Goal: Information Seeking & Learning: Learn about a topic

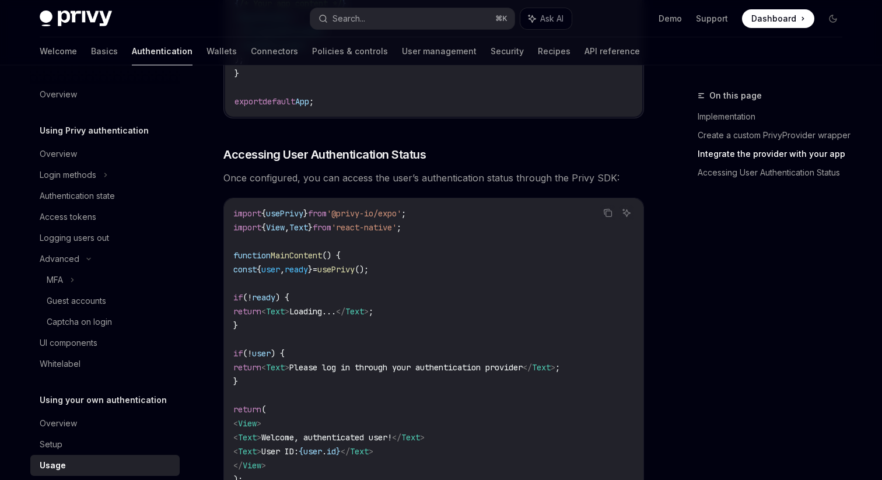
scroll to position [1231, 0]
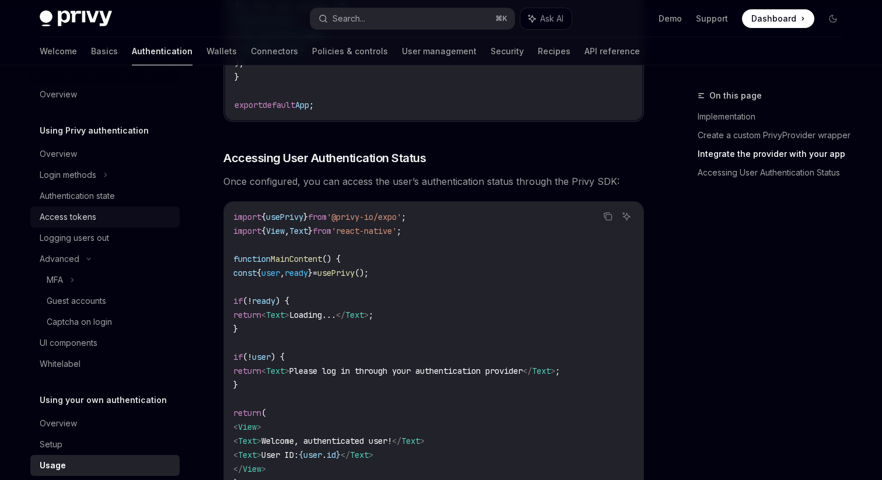
click at [75, 215] on div "Access tokens" at bounding box center [68, 217] width 57 height 14
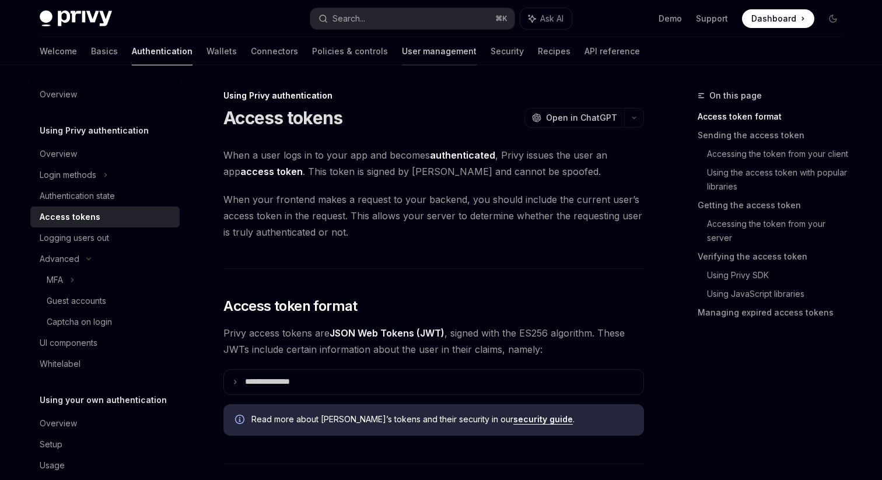
click at [402, 51] on link "User management" at bounding box center [439, 51] width 75 height 28
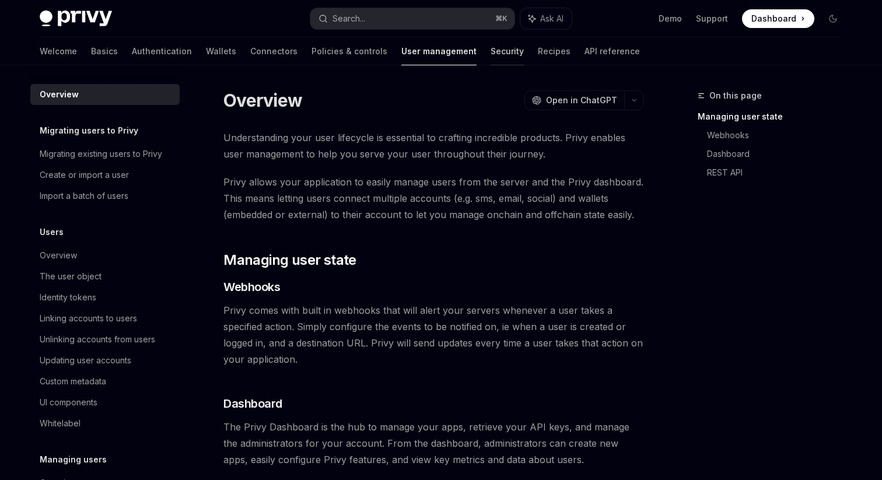
click at [490, 51] on link "Security" at bounding box center [506, 51] width 33 height 28
type textarea "*"
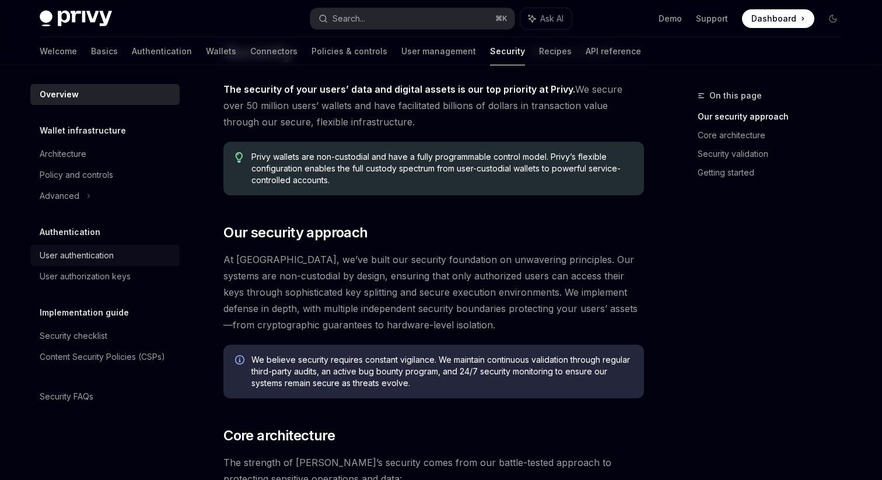
scroll to position [58, 0]
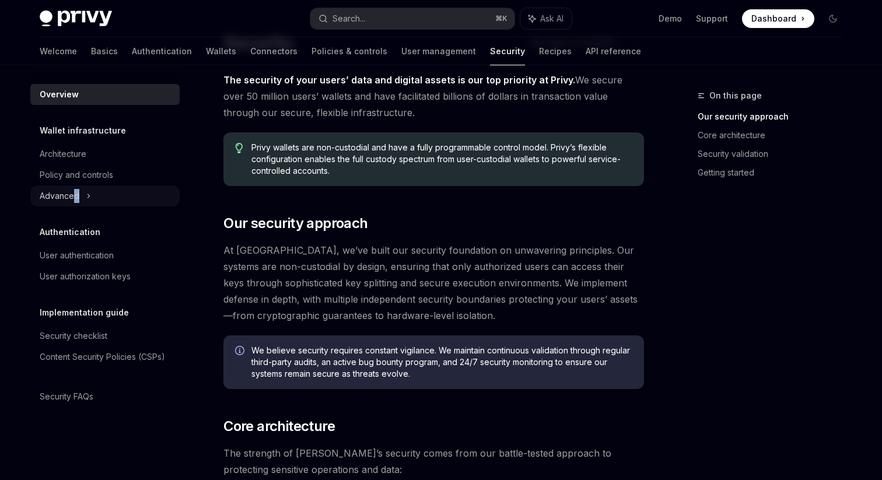
click at [76, 200] on div "Advanced" at bounding box center [60, 196] width 40 height 14
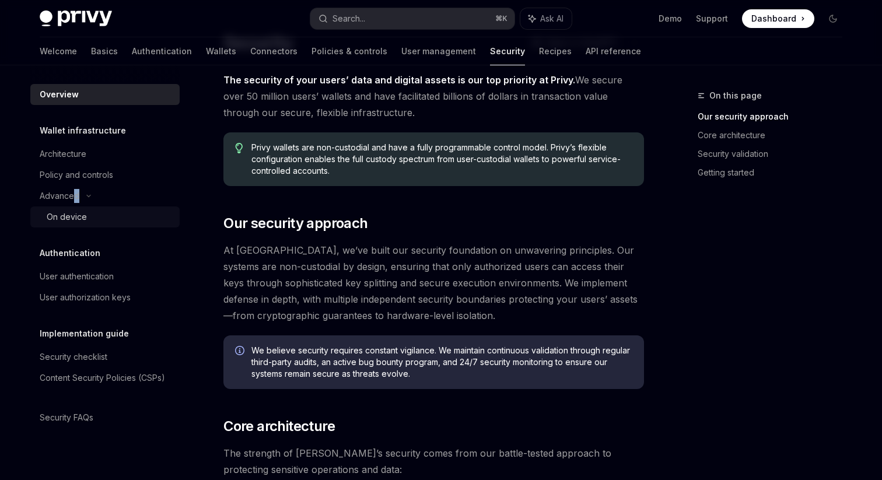
click at [54, 213] on div "On device" at bounding box center [67, 217] width 40 height 14
click at [82, 220] on div "On device" at bounding box center [67, 217] width 40 height 14
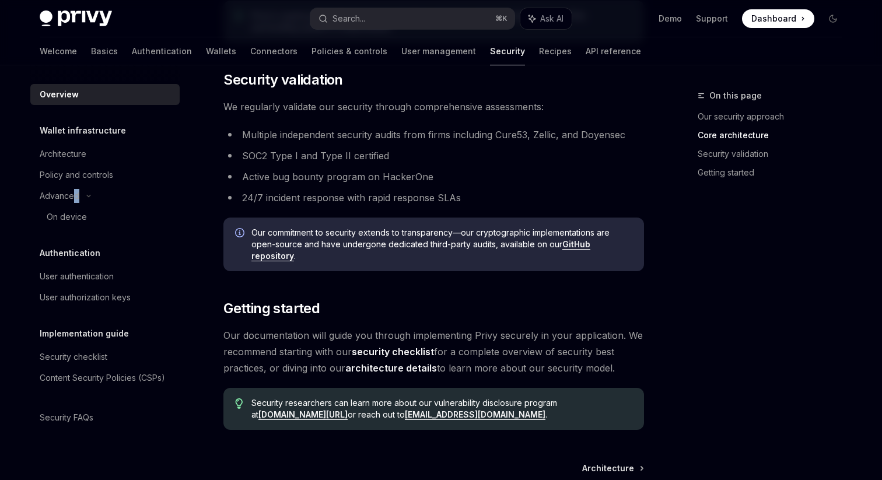
scroll to position [770, 0]
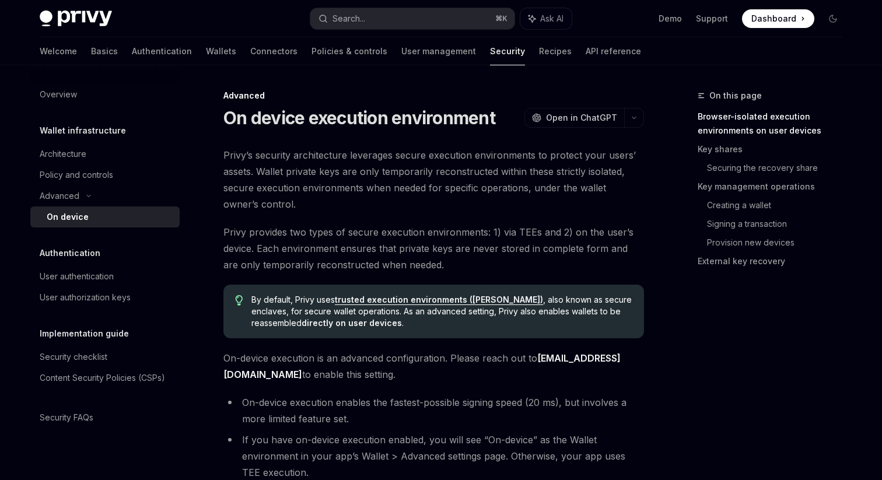
type textarea "*"
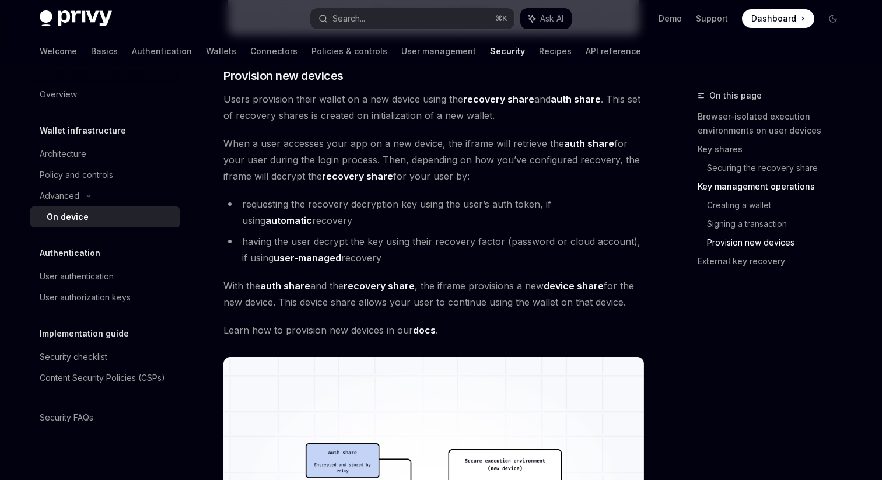
scroll to position [2653, 0]
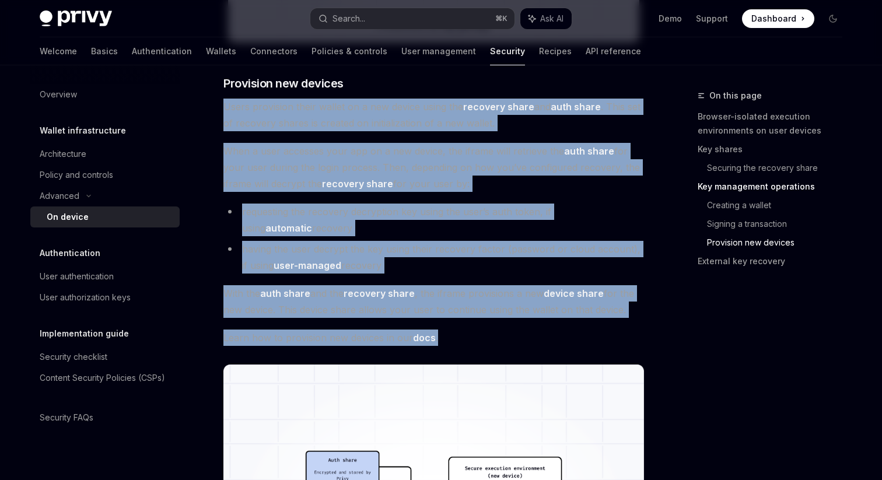
drag, startPoint x: 224, startPoint y: 105, endPoint x: 459, endPoint y: 333, distance: 327.8
click at [459, 333] on span "Learn how to provision new devices in our docs ." at bounding box center [433, 337] width 420 height 16
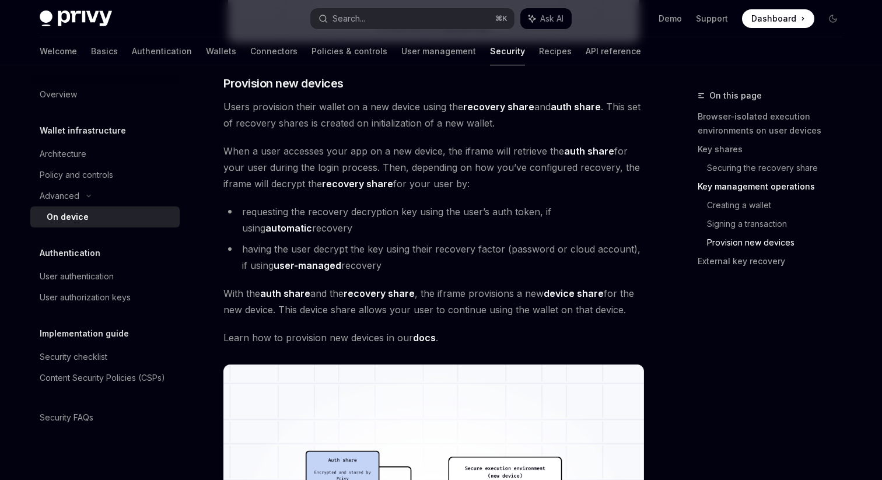
click at [425, 338] on link "docs" at bounding box center [424, 338] width 23 height 12
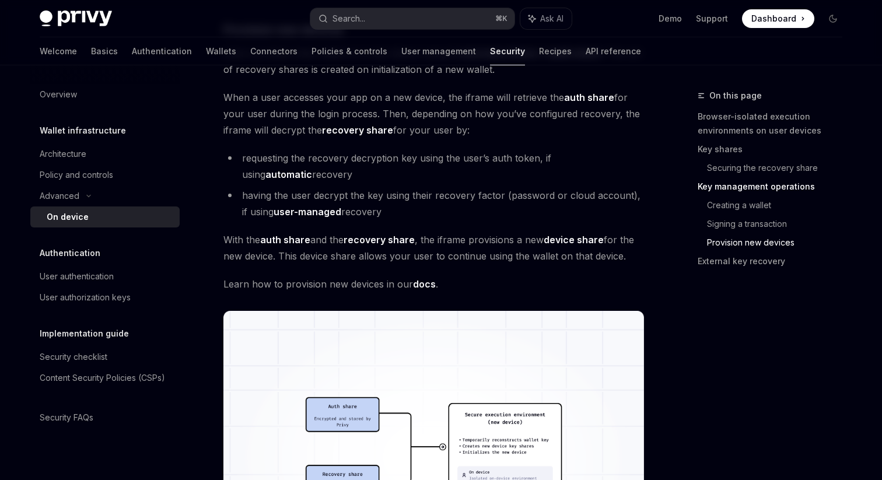
scroll to position [2707, 0]
click at [293, 171] on li "requesting the recovery decryption key using the user’s auth token, if using au…" at bounding box center [433, 165] width 420 height 33
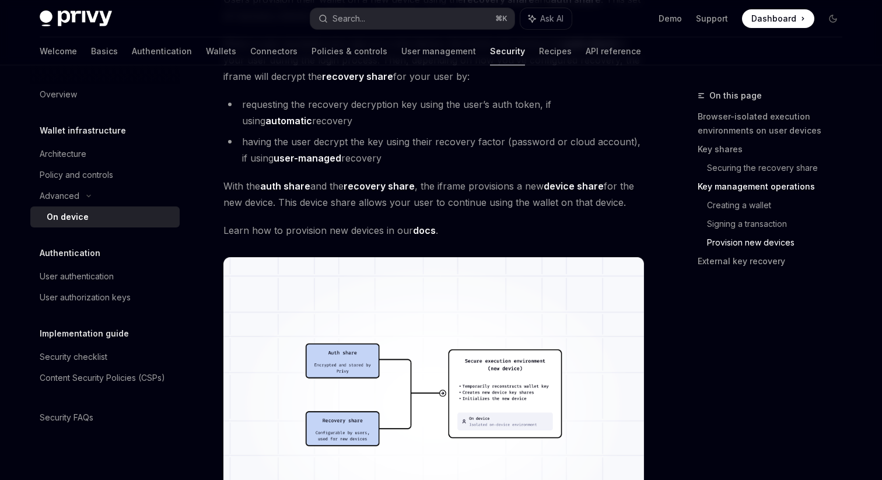
scroll to position [2761, 0]
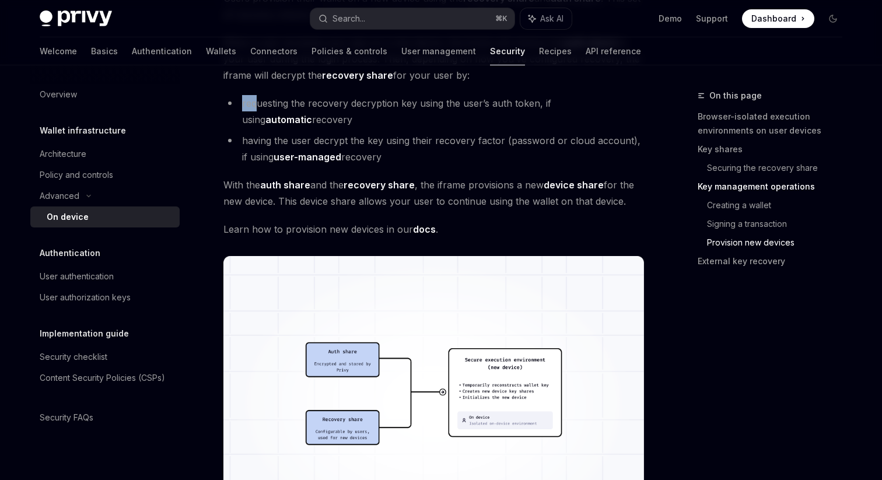
drag, startPoint x: 243, startPoint y: 103, endPoint x: 254, endPoint y: 106, distance: 11.5
click at [254, 106] on li "requesting the recovery decryption key using the user’s auth token, if using au…" at bounding box center [433, 111] width 420 height 33
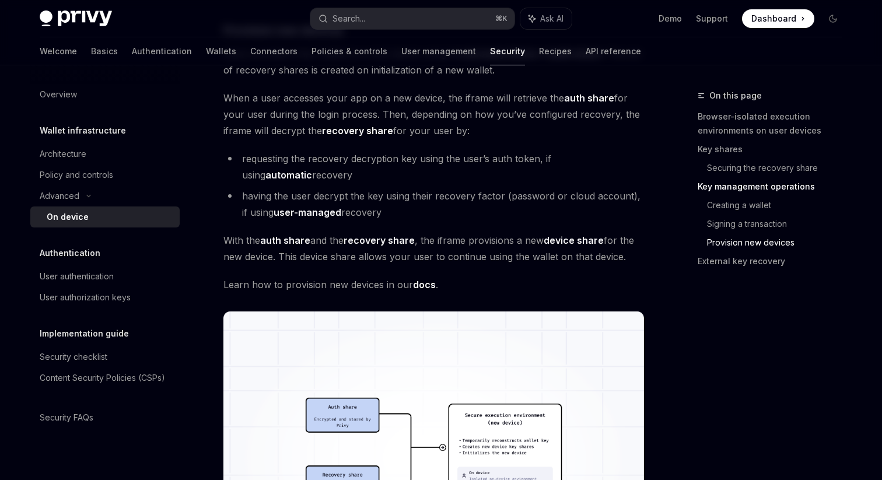
scroll to position [2669, 0]
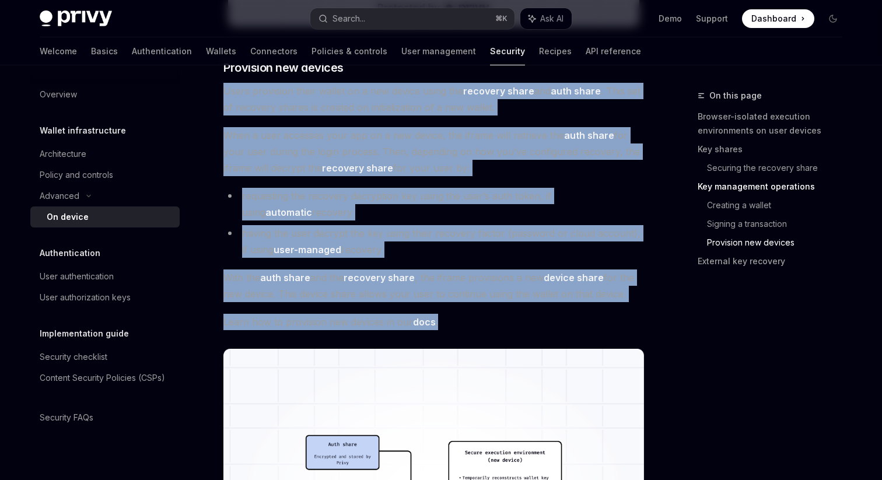
drag, startPoint x: 223, startPoint y: 90, endPoint x: 444, endPoint y: 320, distance: 318.8
copy div "Users provision their wallet on a new device using the recovery share and auth …"
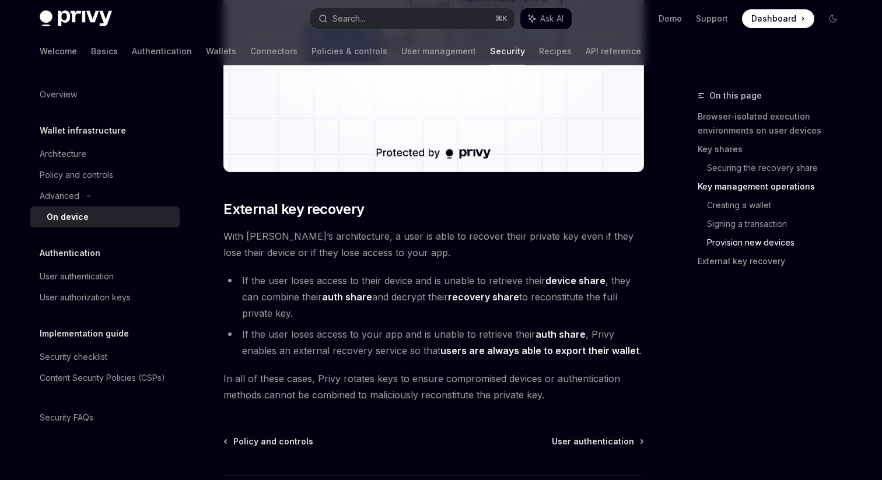
scroll to position [3180, 0]
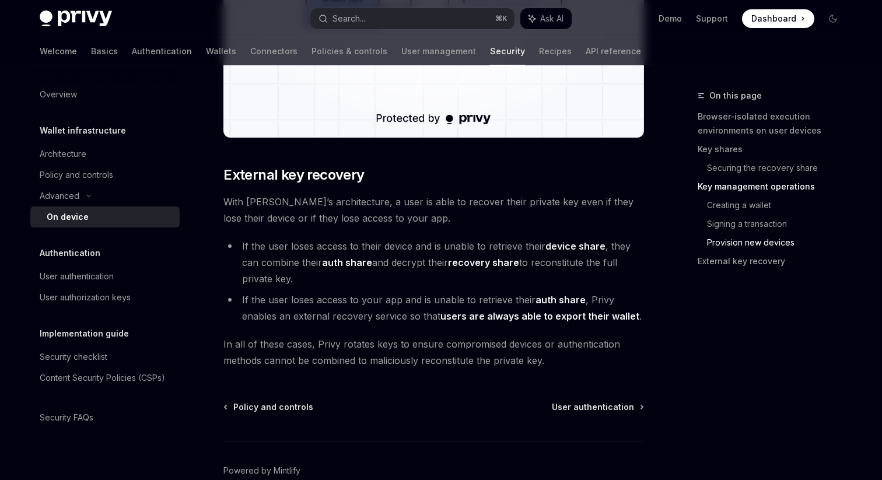
click at [266, 220] on span "With [PERSON_NAME]’s architecture, a user is able to recover their private key …" at bounding box center [433, 210] width 420 height 33
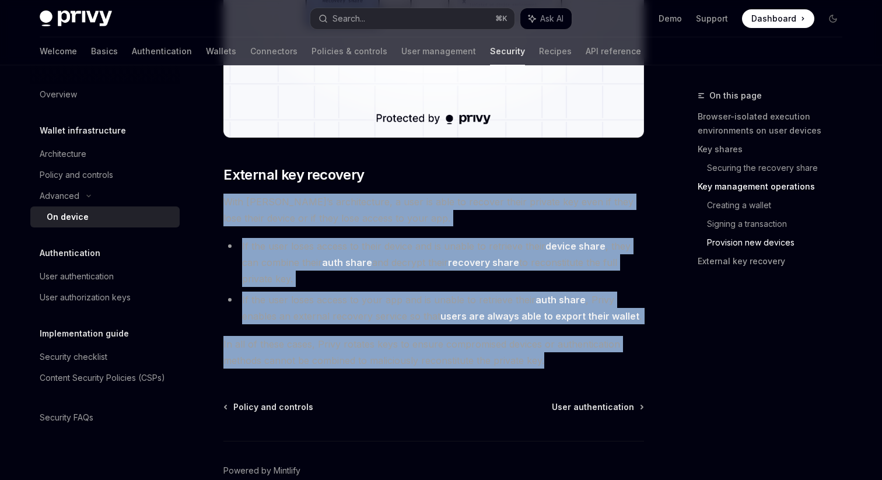
drag, startPoint x: 224, startPoint y: 203, endPoint x: 556, endPoint y: 359, distance: 366.8
copy div "With [PERSON_NAME]’s architecture, a user is able to recover their private key …"
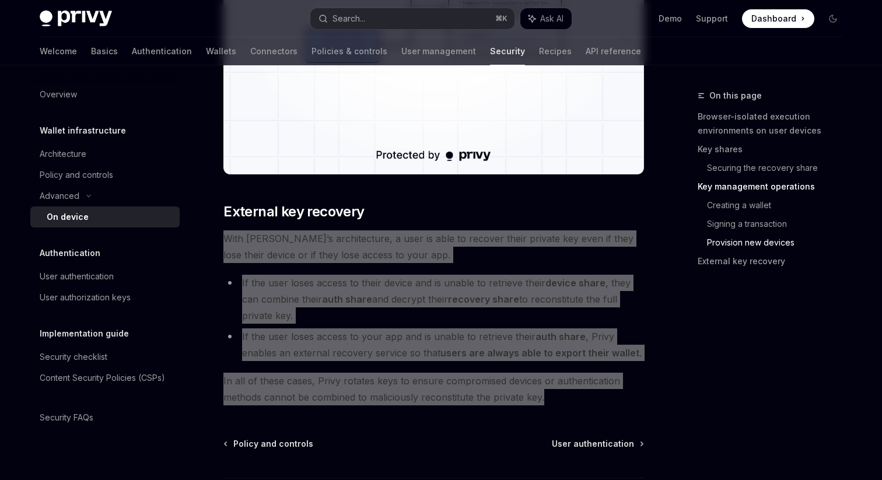
scroll to position [3135, 0]
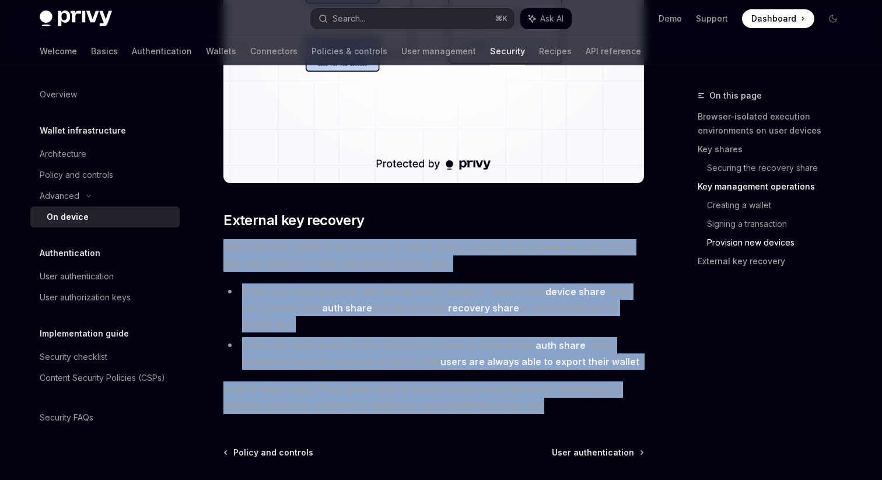
click at [494, 314] on li "If the user loses access to their device and is unable to retrieve their device…" at bounding box center [433, 307] width 420 height 49
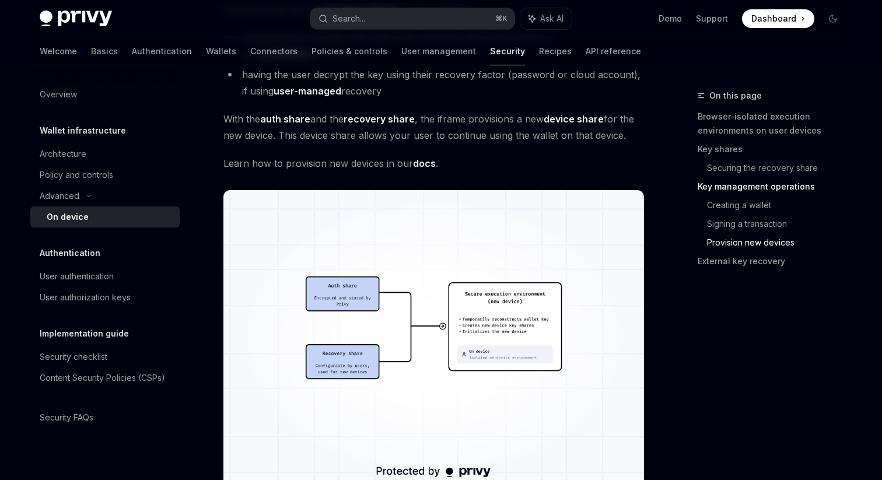
scroll to position [2830, 0]
